Goal: Task Accomplishment & Management: Manage account settings

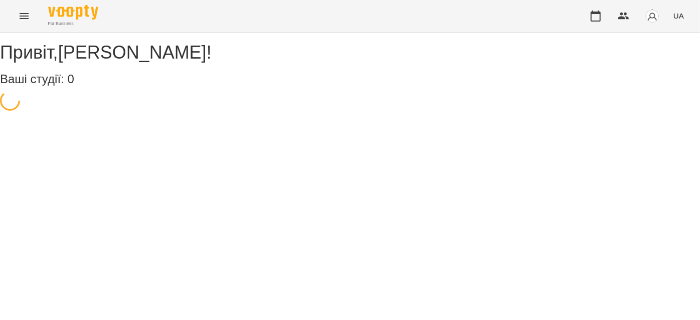
click at [12, 9] on div "For Business UA" at bounding box center [350, 16] width 700 height 32
click at [19, 14] on icon "Menu" at bounding box center [24, 16] width 12 height 12
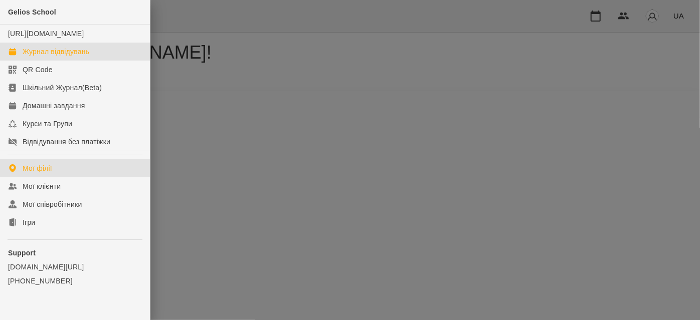
click at [39, 54] on link "Журнал відвідувань" at bounding box center [75, 52] width 150 height 18
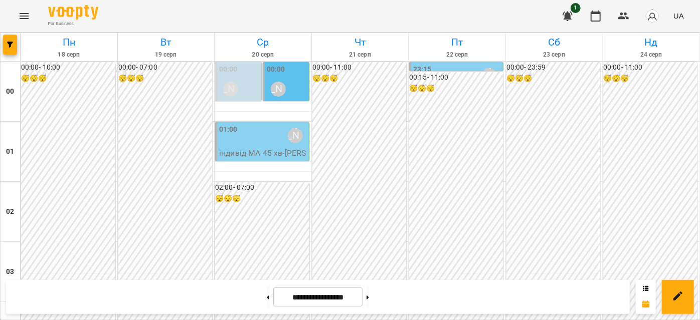
scroll to position [1139, 0]
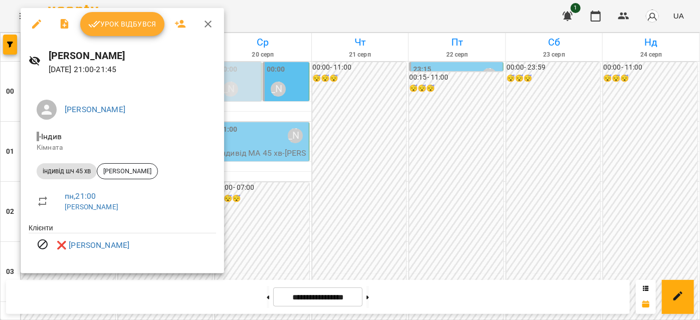
click at [205, 22] on icon "button" at bounding box center [208, 24] width 7 height 7
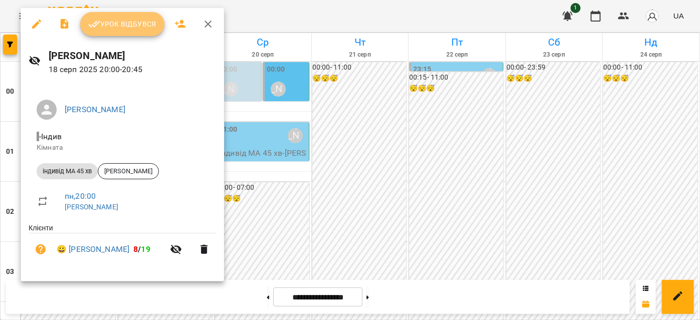
click at [126, 19] on span "Урок відбувся" at bounding box center [122, 24] width 68 height 12
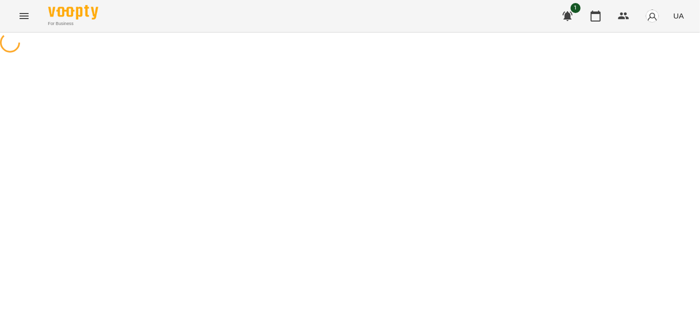
click at [23, 19] on icon "Menu" at bounding box center [24, 16] width 12 height 12
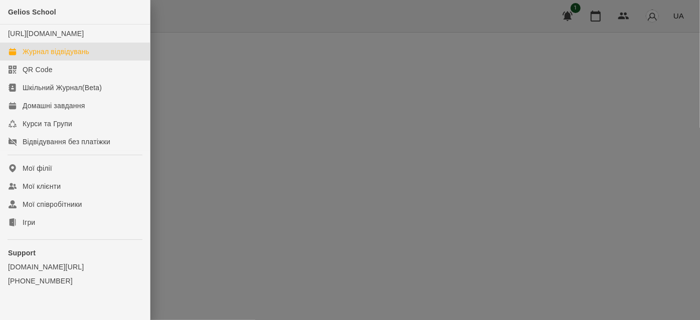
click at [65, 57] on div "Журнал відвідувань" at bounding box center [56, 52] width 67 height 10
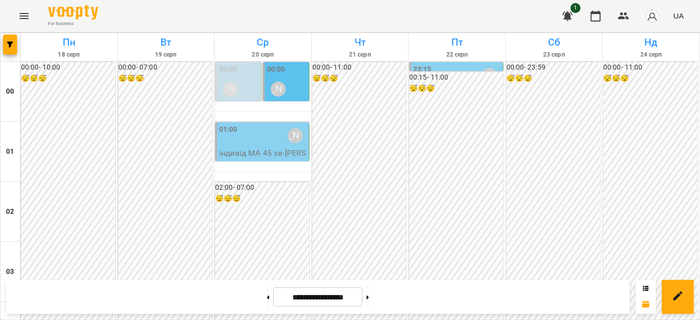
scroll to position [1139, 0]
